Goal: Task Accomplishment & Management: Manage account settings

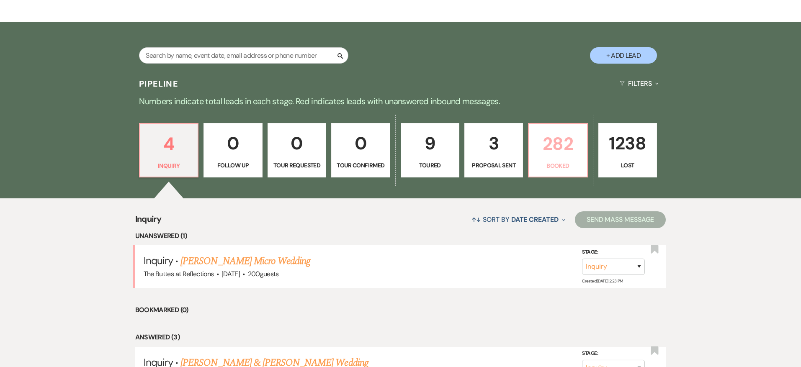
click at [560, 159] on link "282 Booked" at bounding box center [557, 150] width 59 height 54
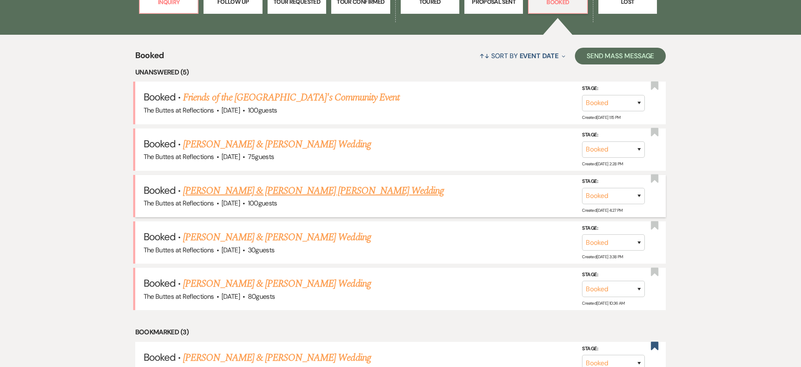
scroll to position [309, 0]
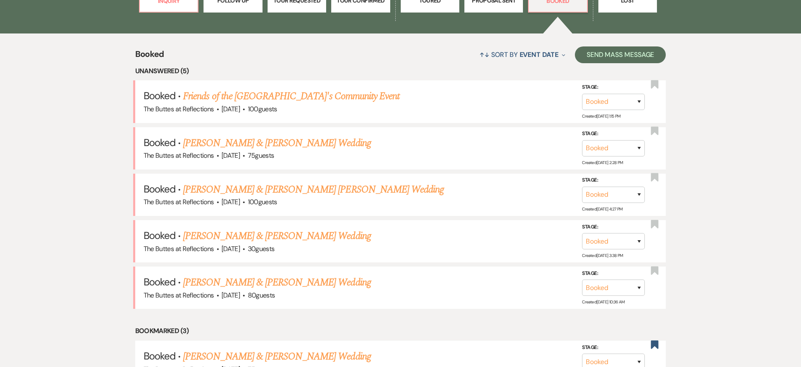
click at [272, 276] on link "[PERSON_NAME] & [PERSON_NAME] Wedding" at bounding box center [277, 282] width 188 height 15
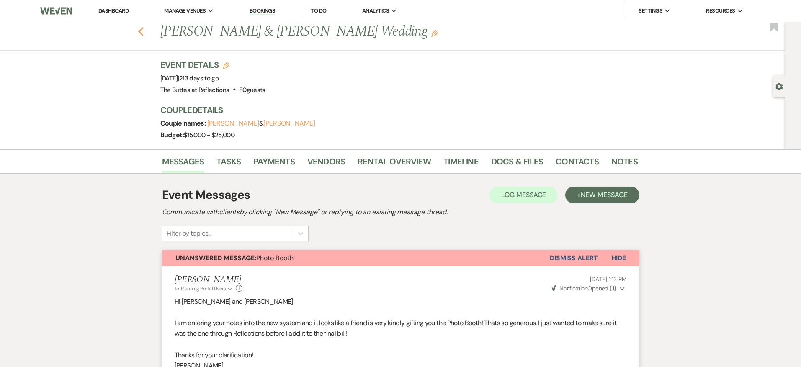
click at [138, 30] on icon "Previous" at bounding box center [141, 32] width 6 height 10
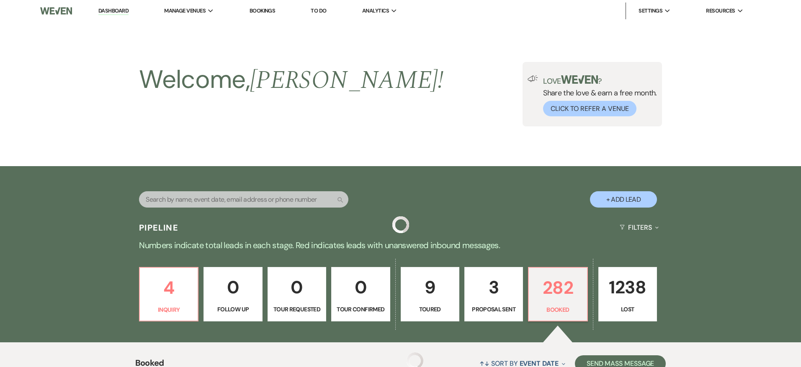
scroll to position [309, 0]
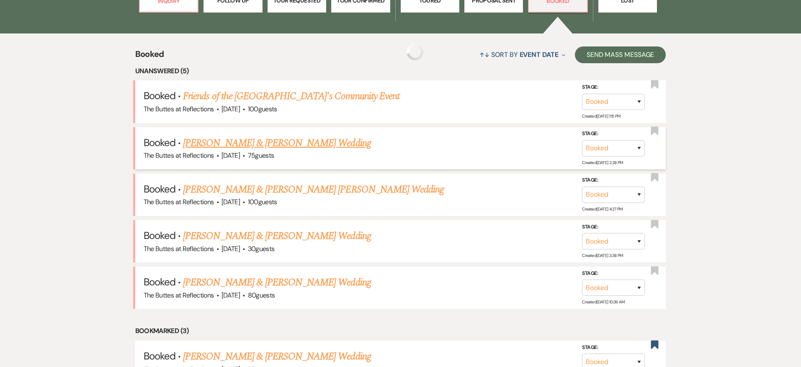
click at [285, 144] on link "[PERSON_NAME] & [PERSON_NAME] Wedding" at bounding box center [277, 143] width 188 height 15
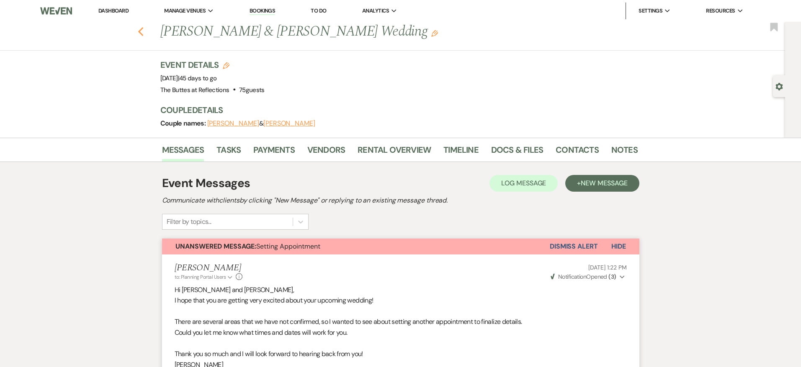
click at [140, 28] on icon "Previous" at bounding box center [141, 32] width 6 height 10
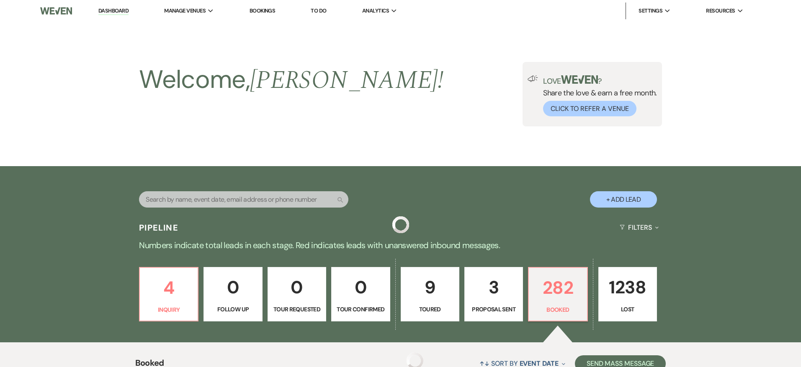
scroll to position [309, 0]
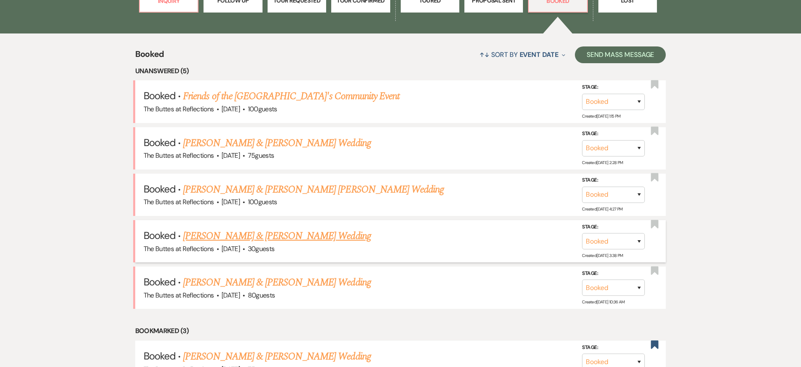
click at [216, 229] on link "[PERSON_NAME] & [PERSON_NAME] Wedding" at bounding box center [277, 236] width 188 height 15
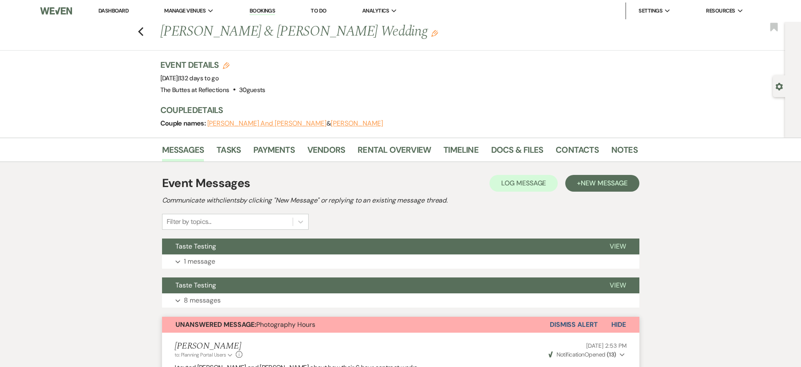
click at [112, 10] on link "Dashboard" at bounding box center [113, 10] width 30 height 7
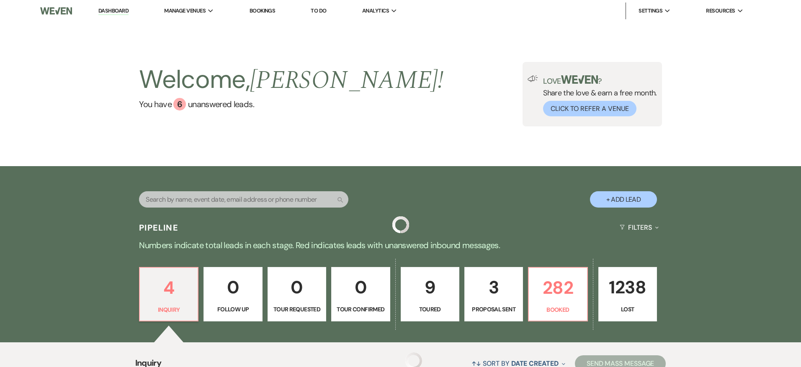
scroll to position [5, 0]
